Goal: Information Seeking & Learning: Learn about a topic

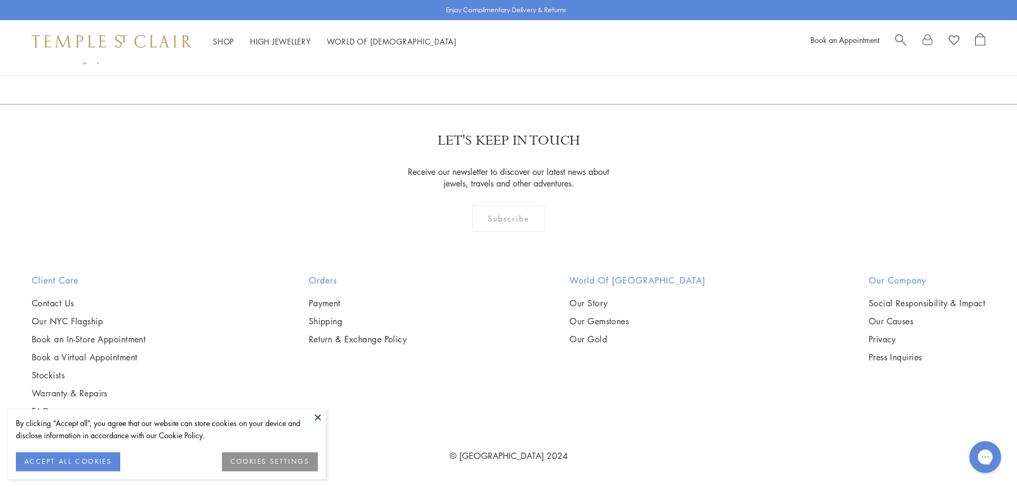
scroll to position [1081, 0]
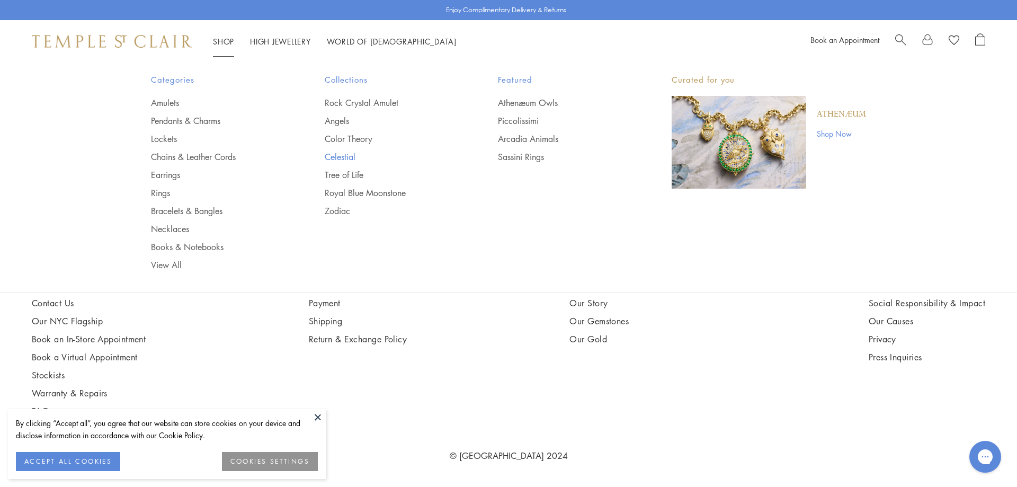
click at [346, 156] on link "Celestial" at bounding box center [390, 157] width 131 height 12
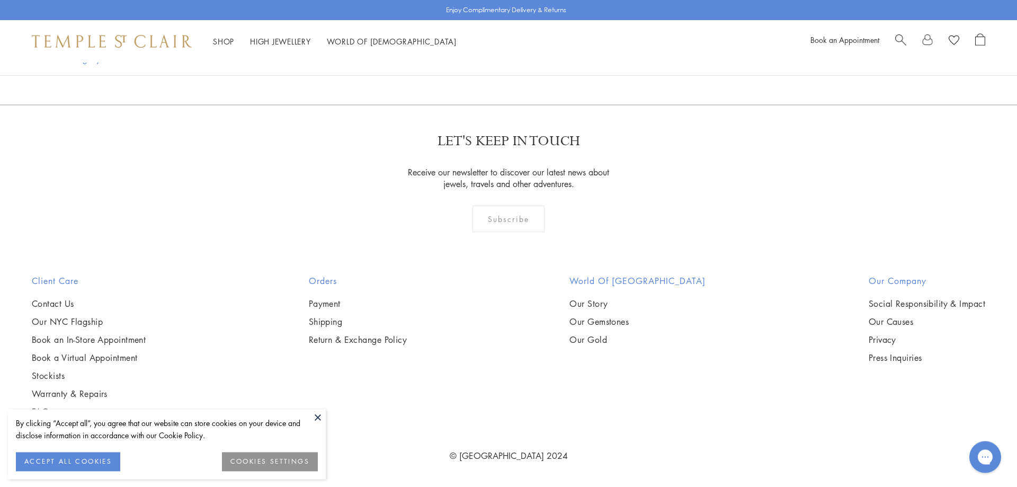
scroll to position [6485, 0]
click at [492, 62] on link "2" at bounding box center [491, 47] width 35 height 29
click at [0, 0] on img at bounding box center [0, 0] width 0 height 0
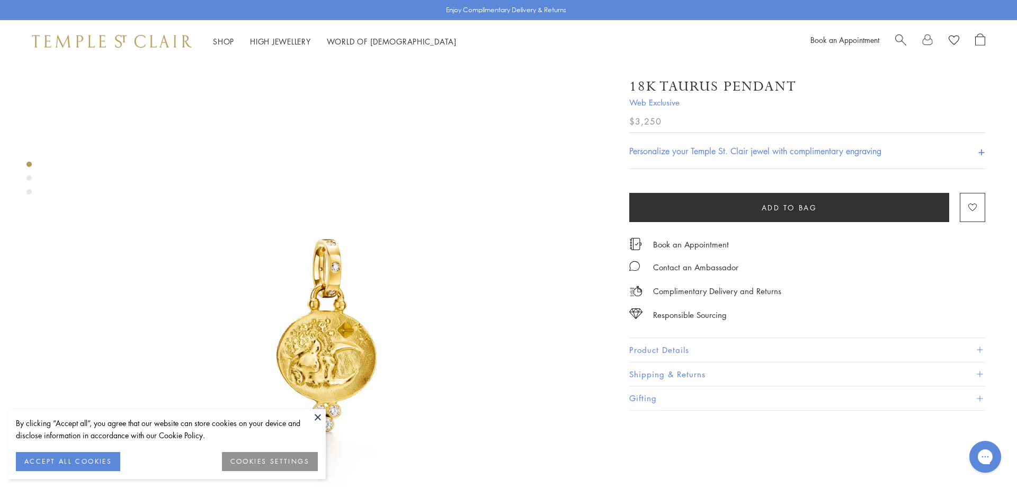
click at [462, 366] on img at bounding box center [328, 338] width 551 height 551
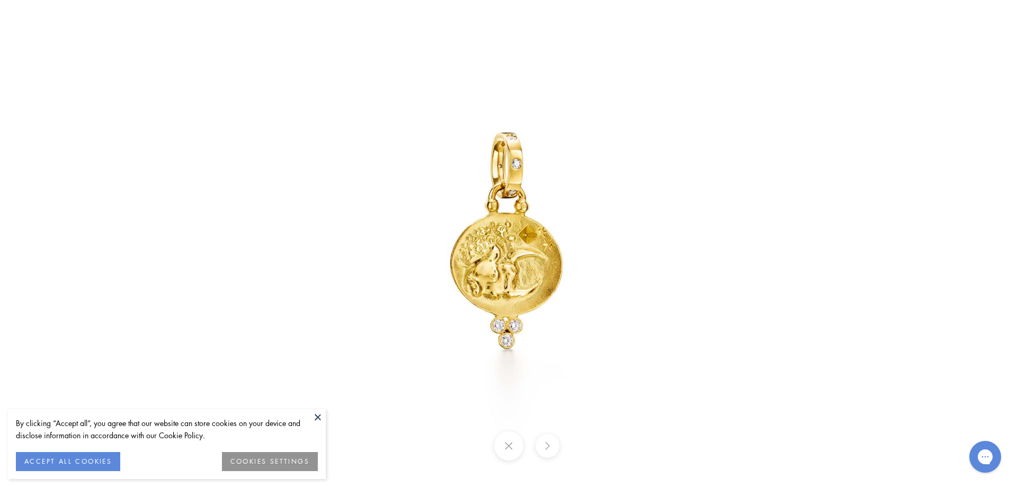
click at [547, 268] on img at bounding box center [509, 244] width 620 height 620
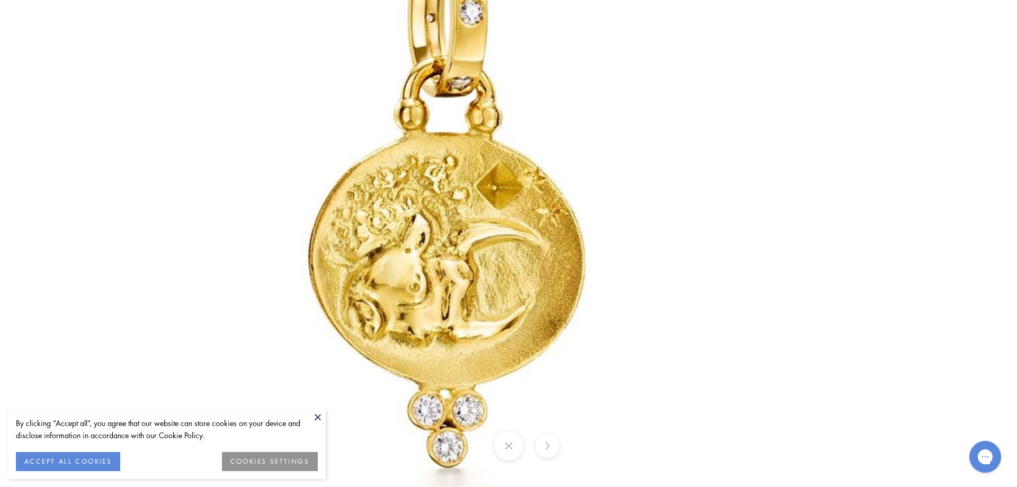
click at [549, 443] on button at bounding box center [547, 446] width 24 height 24
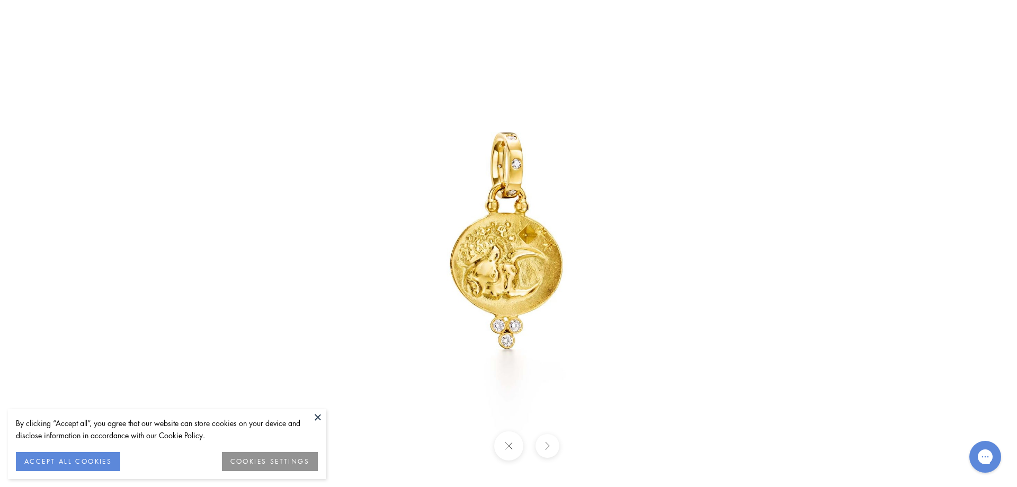
click at [528, 276] on img at bounding box center [509, 244] width 620 height 620
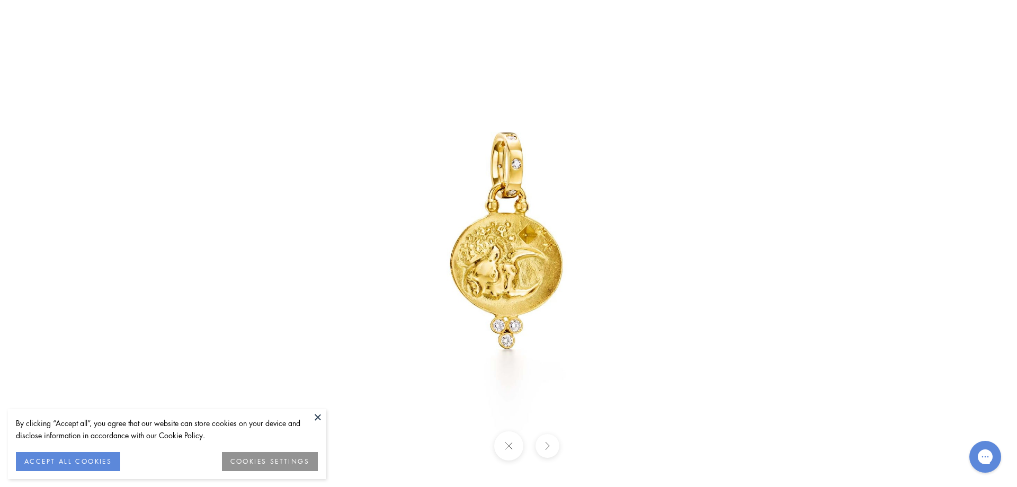
click at [509, 447] on button at bounding box center [508, 445] width 29 height 29
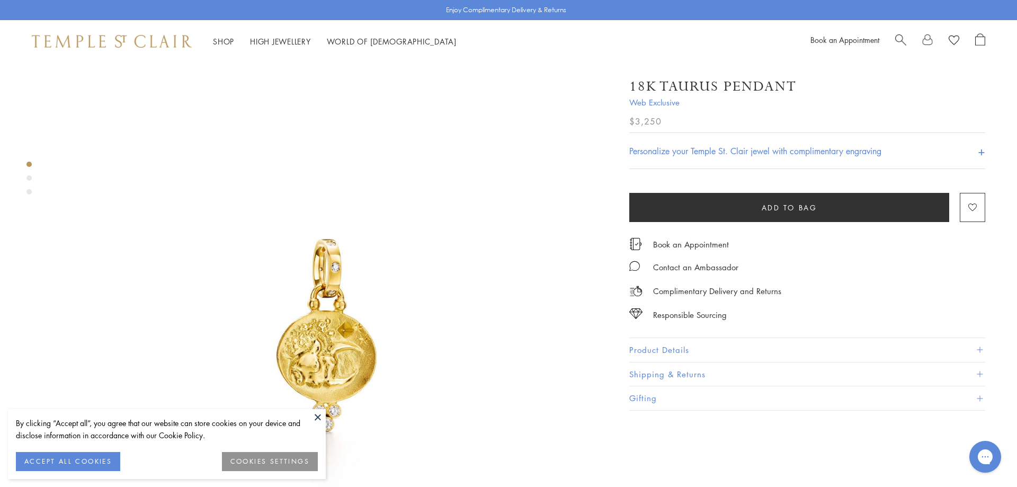
click at [28, 180] on div "Product gallery navigation" at bounding box center [28, 177] width 5 height 5
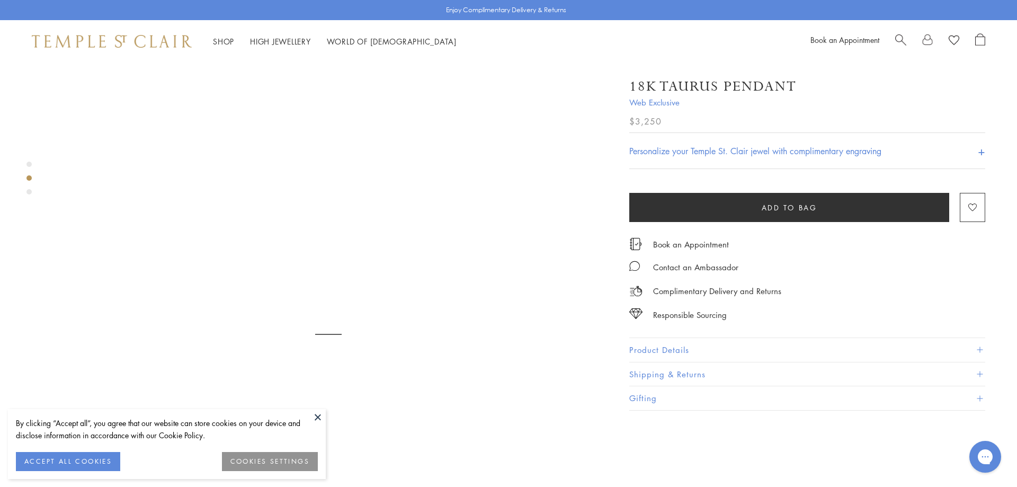
scroll to position [571, 0]
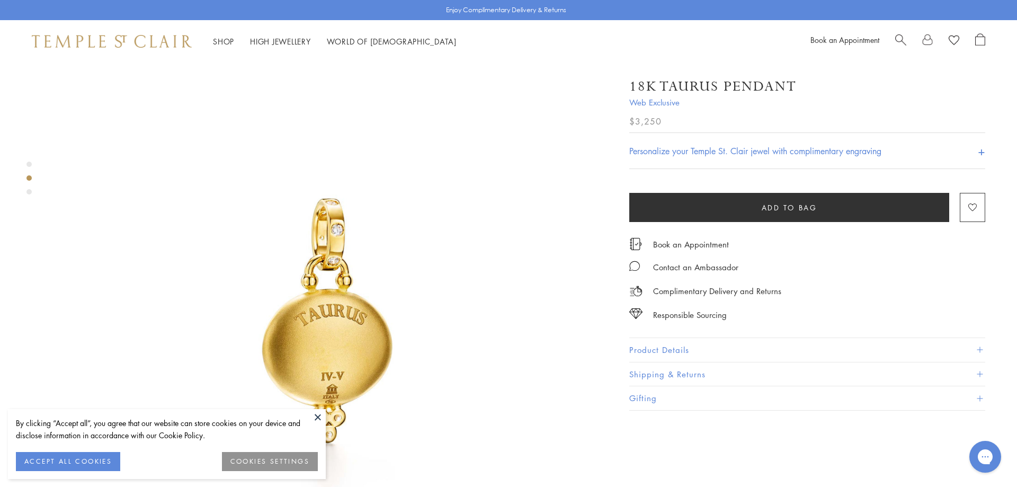
click at [31, 194] on div "Product gallery navigation" at bounding box center [28, 181] width 5 height 44
click at [28, 192] on div "Product gallery navigation" at bounding box center [28, 191] width 5 height 5
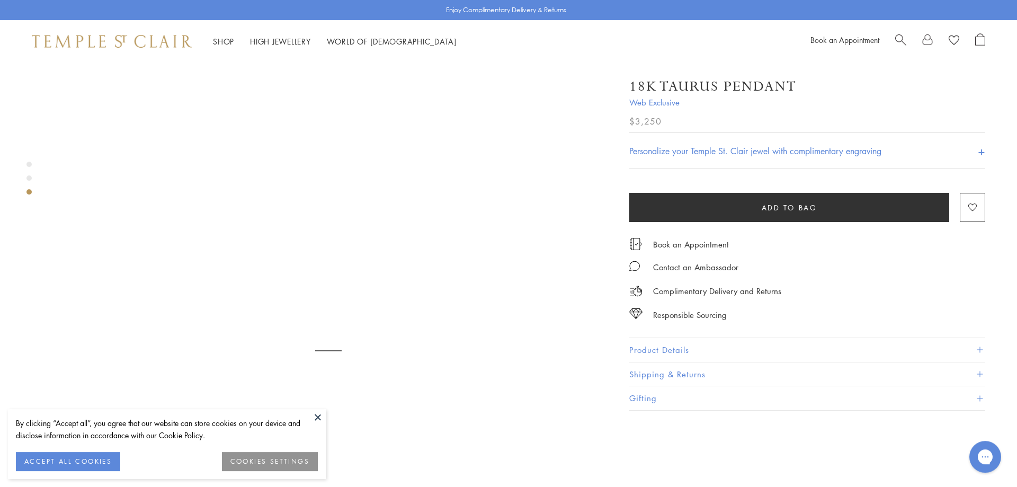
scroll to position [1122, 0]
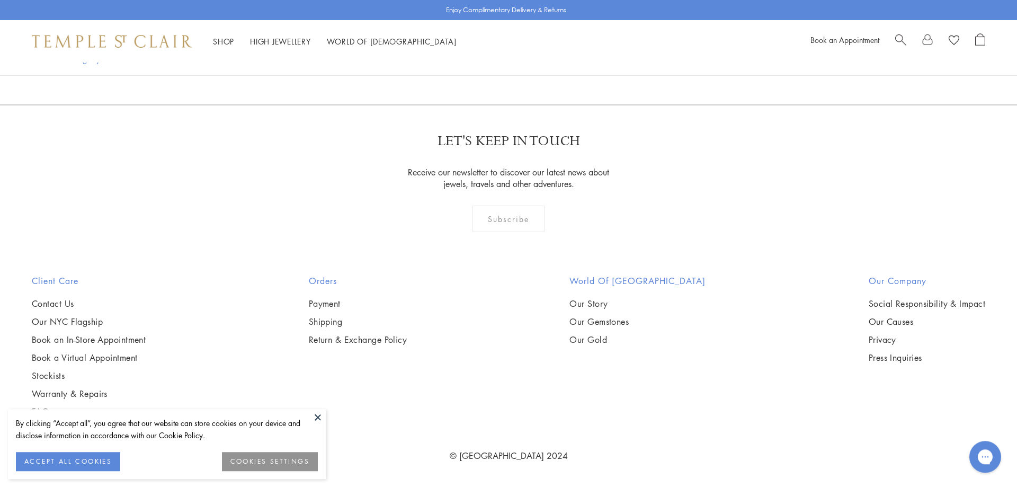
scroll to position [5134, 0]
click at [0, 0] on img at bounding box center [0, 0] width 0 height 0
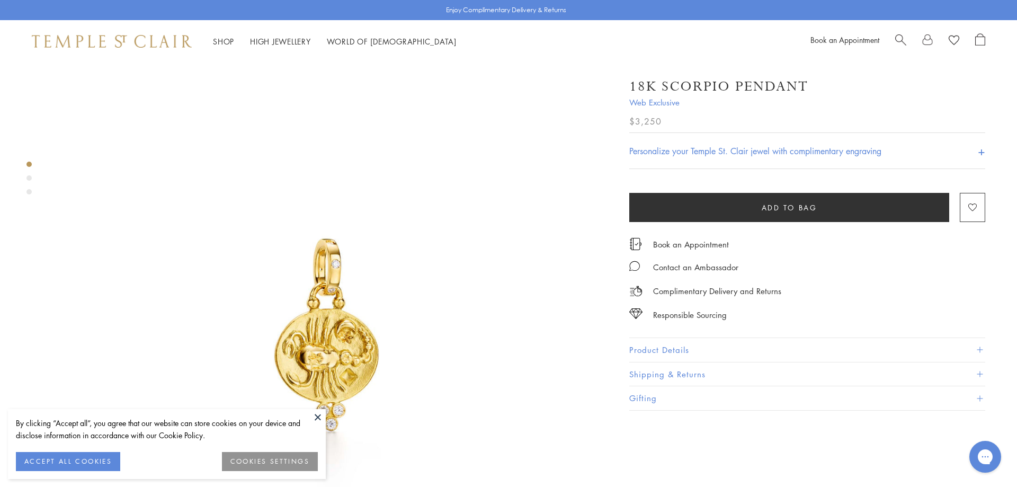
click at [338, 342] on img at bounding box center [328, 338] width 551 height 551
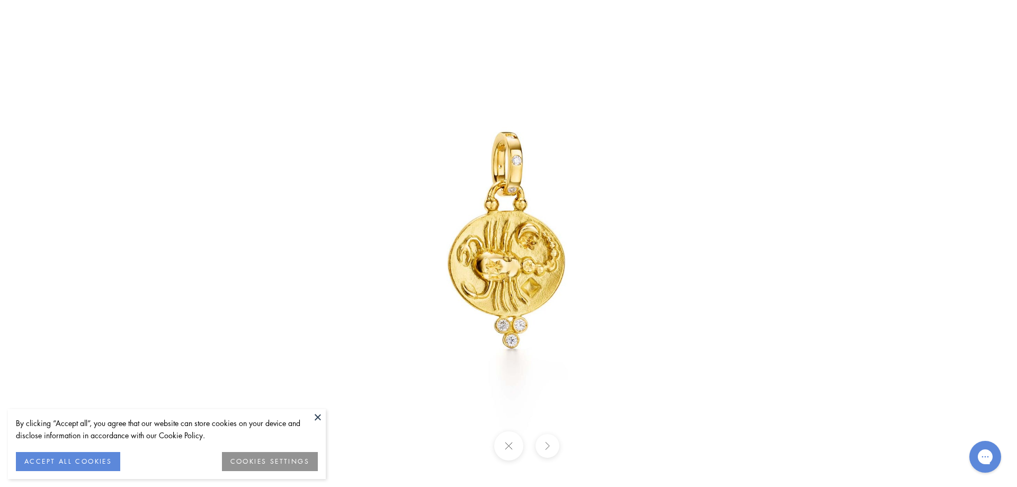
click at [508, 449] on button at bounding box center [508, 445] width 29 height 29
